Goal: Information Seeking & Learning: Learn about a topic

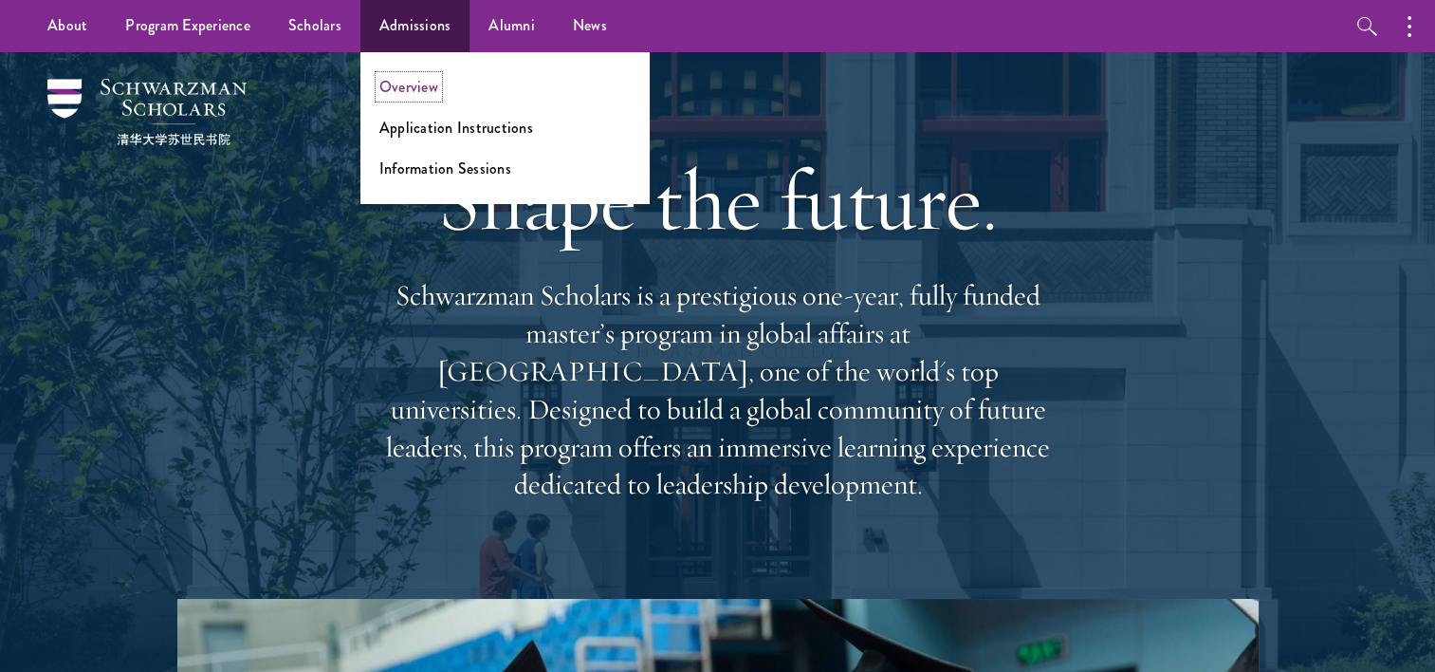
click at [415, 88] on link "Overview" at bounding box center [408, 87] width 59 height 22
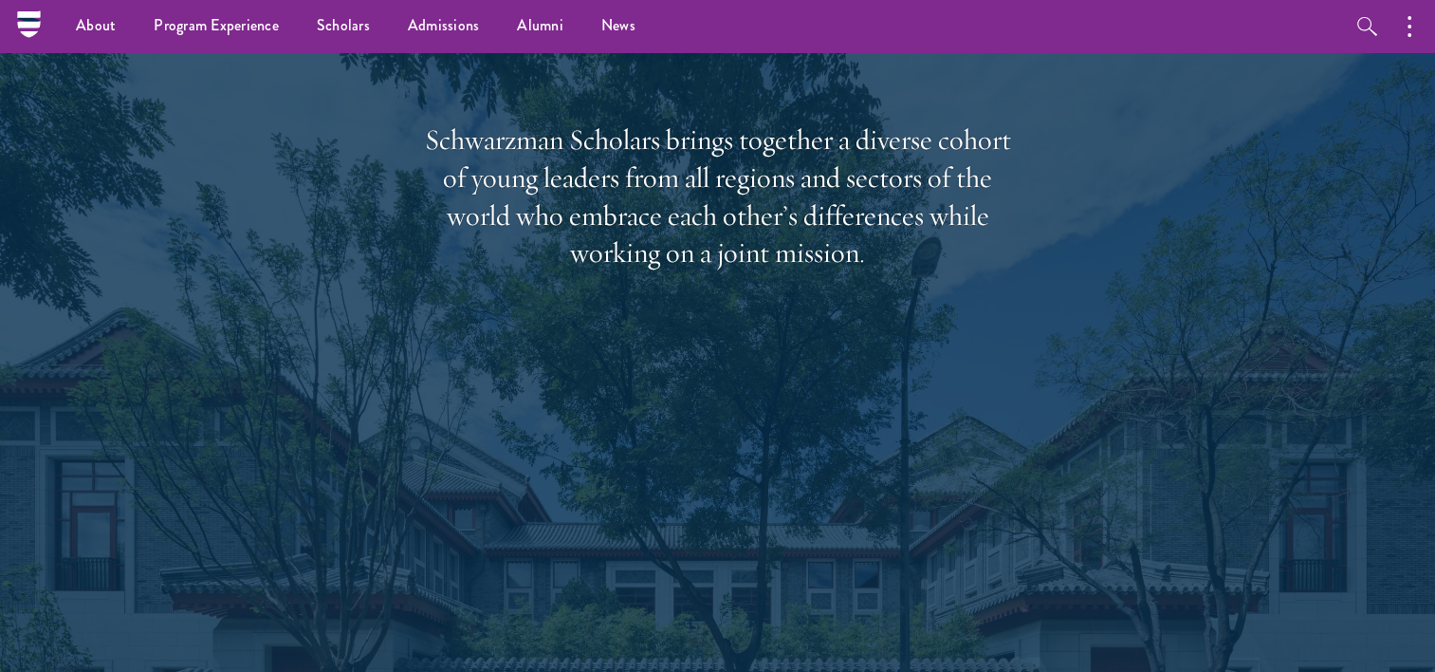
scroll to position [2656, 0]
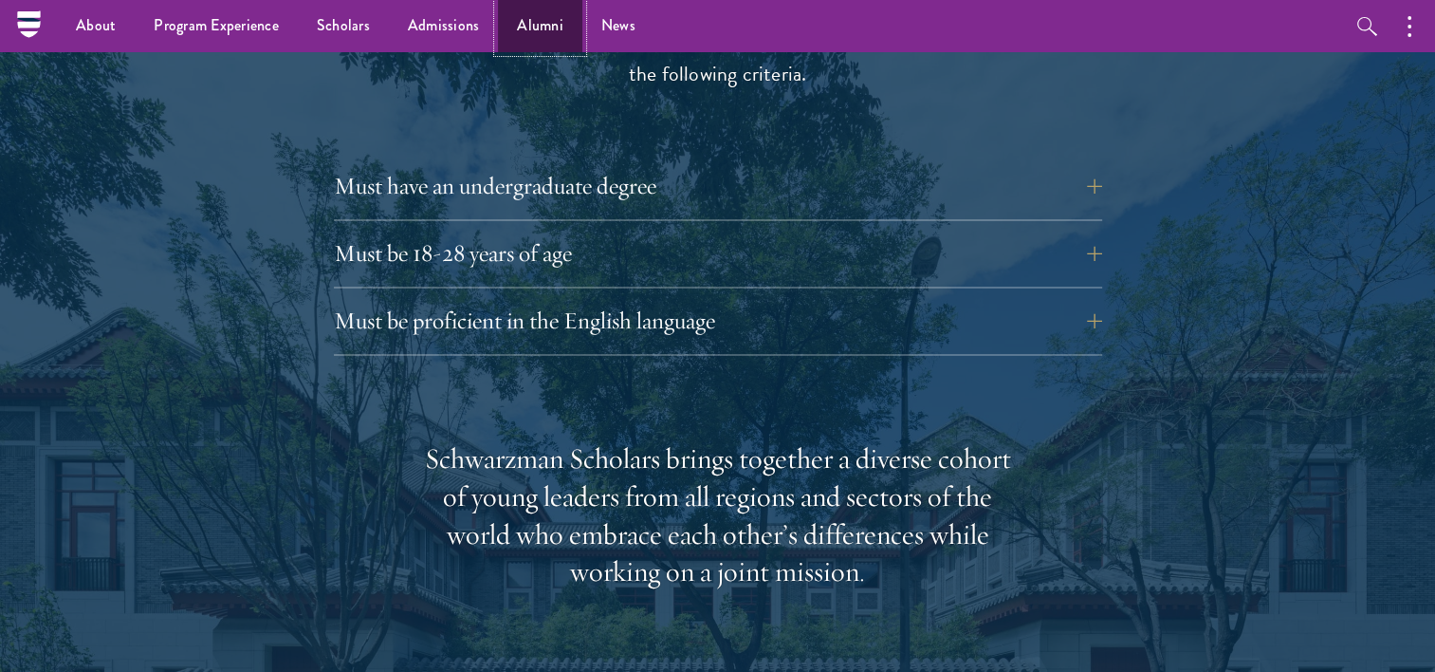
click at [527, 28] on link "Alumni" at bounding box center [540, 26] width 84 height 52
